Goal: Feedback & Contribution: Contribute content

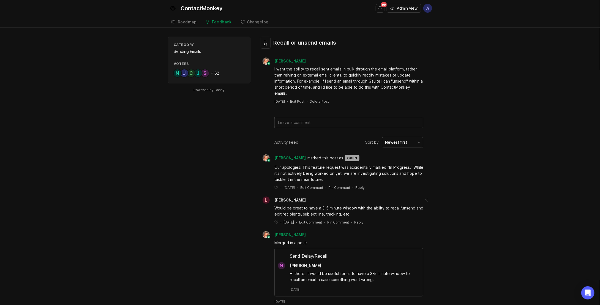
click at [406, 4] on button "Admin view" at bounding box center [404, 8] width 34 height 9
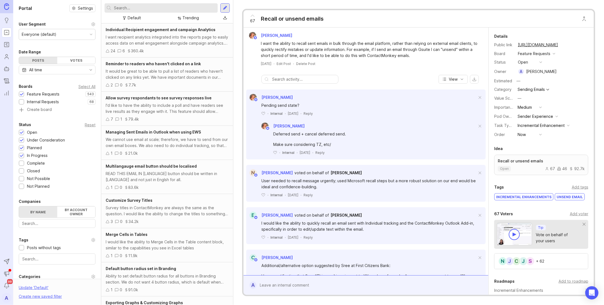
click at [367, 50] on div "I want the ability to recall sent emails in bulk through the email platform, ra…" at bounding box center [369, 49] width 217 height 18
click at [292, 19] on div "Recall or unsend emails" at bounding box center [292, 19] width 63 height 8
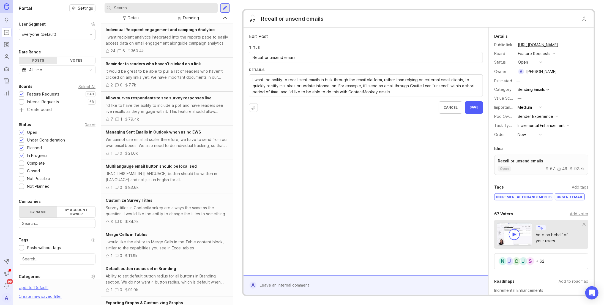
click at [283, 55] on input "Recall or unsend emails" at bounding box center [366, 58] width 227 height 6
type input "Cancel or Undo Emails"
click at [342, 81] on textarea "I want the ability to recall sent emails in bulk through the email platform, ra…" at bounding box center [366, 86] width 227 height 18
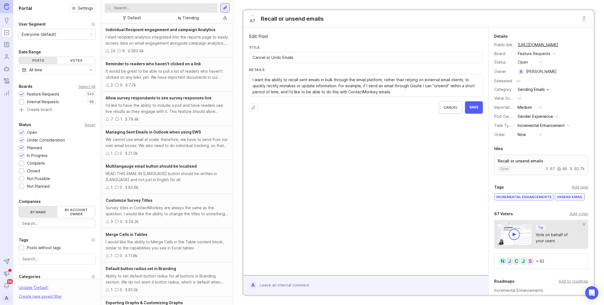
click at [353, 81] on textarea "I want the ability to recall sent emails in bulk through the email platform, ra…" at bounding box center [366, 86] width 227 height 18
click at [301, 82] on textarea "I want the ability to recall sent emails in bulk through the email platform, ra…" at bounding box center [366, 86] width 227 height 18
click at [299, 82] on textarea "I want the ability to recall sent emails in bulk through the email platform, ra…" at bounding box center [366, 86] width 227 height 18
click at [308, 80] on textarea "I want the ability to recall sent emails in bulk through the email platform, ra…" at bounding box center [366, 86] width 227 height 18
click at [296, 79] on textarea "I want the ability to recall sent emails in bulk through the email platform, ra…" at bounding box center [366, 86] width 227 height 18
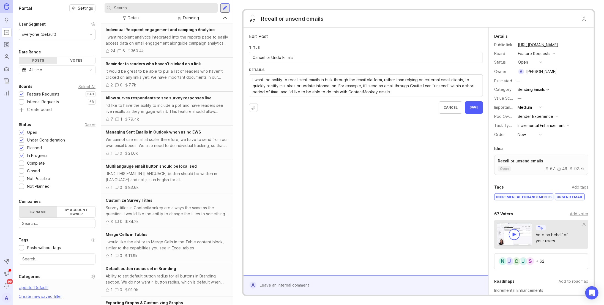
drag, startPoint x: 298, startPoint y: 79, endPoint x: 288, endPoint y: 81, distance: 9.9
click at [288, 81] on textarea "I want the ability to recall sent emails in bulk through the email platform, ra…" at bounding box center [366, 86] width 227 height 18
drag, startPoint x: 307, startPoint y: 78, endPoint x: 300, endPoint y: 79, distance: 7.2
click at [300, 79] on textarea "I want the ability to recall sent emails in bulk through the email platform, ra…" at bounding box center [366, 86] width 227 height 18
click at [325, 79] on textarea "I want the ability to recall sent emails in bulk through the email platform, ra…" at bounding box center [366, 86] width 227 height 18
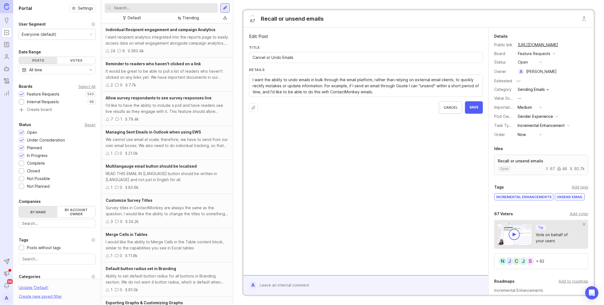
click at [323, 78] on textarea "I want the ability to recall sent emails in bulk through the email platform, ra…" at bounding box center [366, 86] width 227 height 18
click at [373, 80] on textarea "I want the ability to recall sent emails in bulk through the email platform, ra…" at bounding box center [366, 86] width 227 height 18
click at [371, 80] on textarea "I want the ability to recall sent emails in bulk through the email platform, ra…" at bounding box center [366, 86] width 227 height 18
type textarea "I want the ability to undo emails in bulk through the email platform that are a…"
click at [474, 106] on span "Save" at bounding box center [474, 107] width 9 height 5
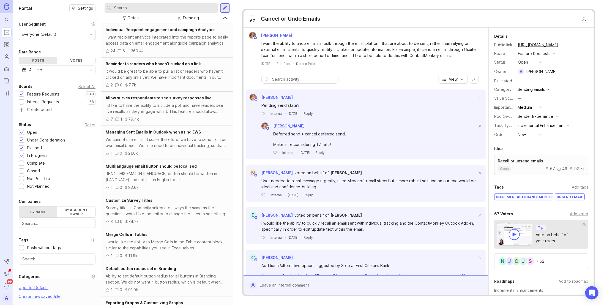
scroll to position [83, 0]
